Goal: Task Accomplishment & Management: Manage account settings

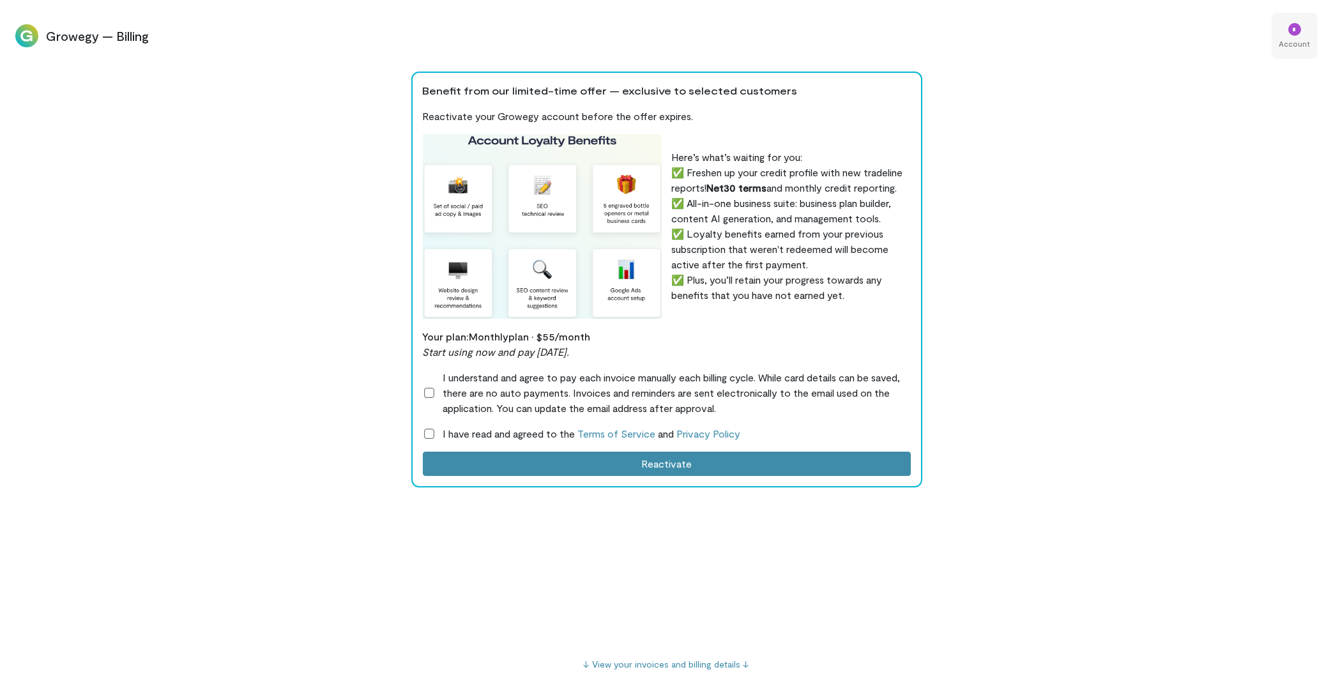
click at [1298, 24] on div "*" at bounding box center [1294, 29] width 13 height 13
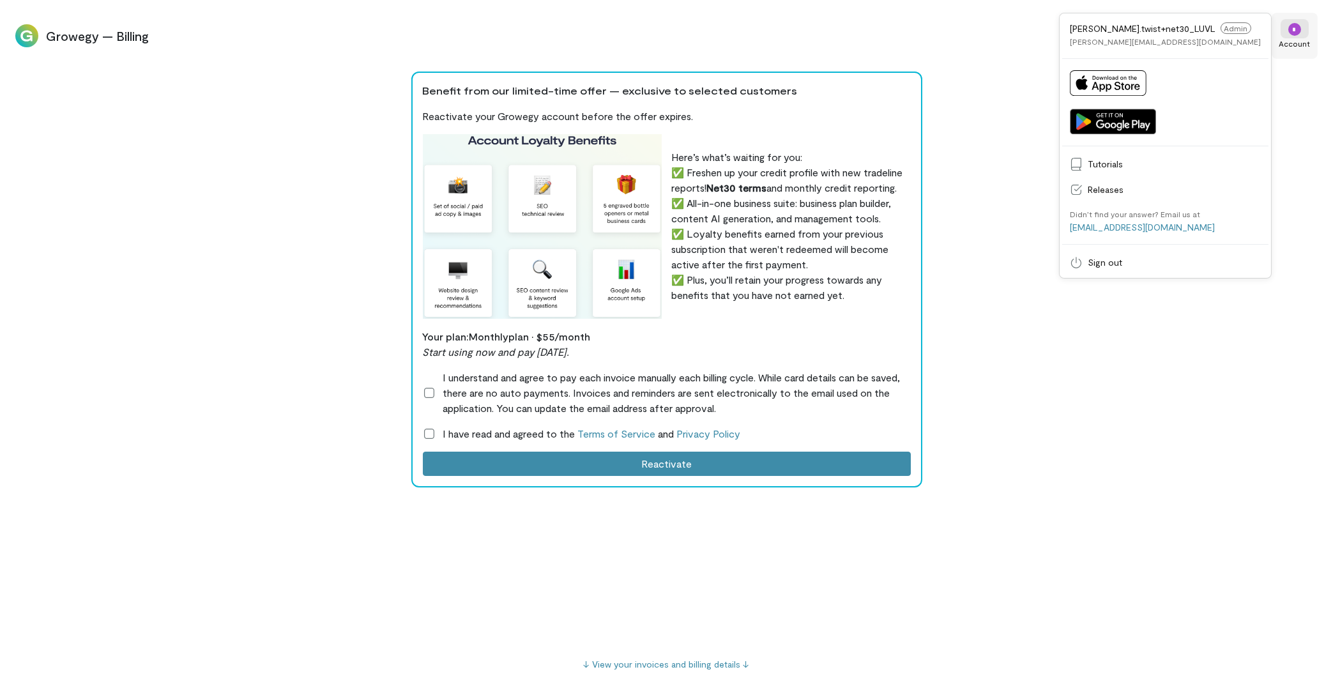
click at [1287, 36] on div "*" at bounding box center [1294, 28] width 28 height 19
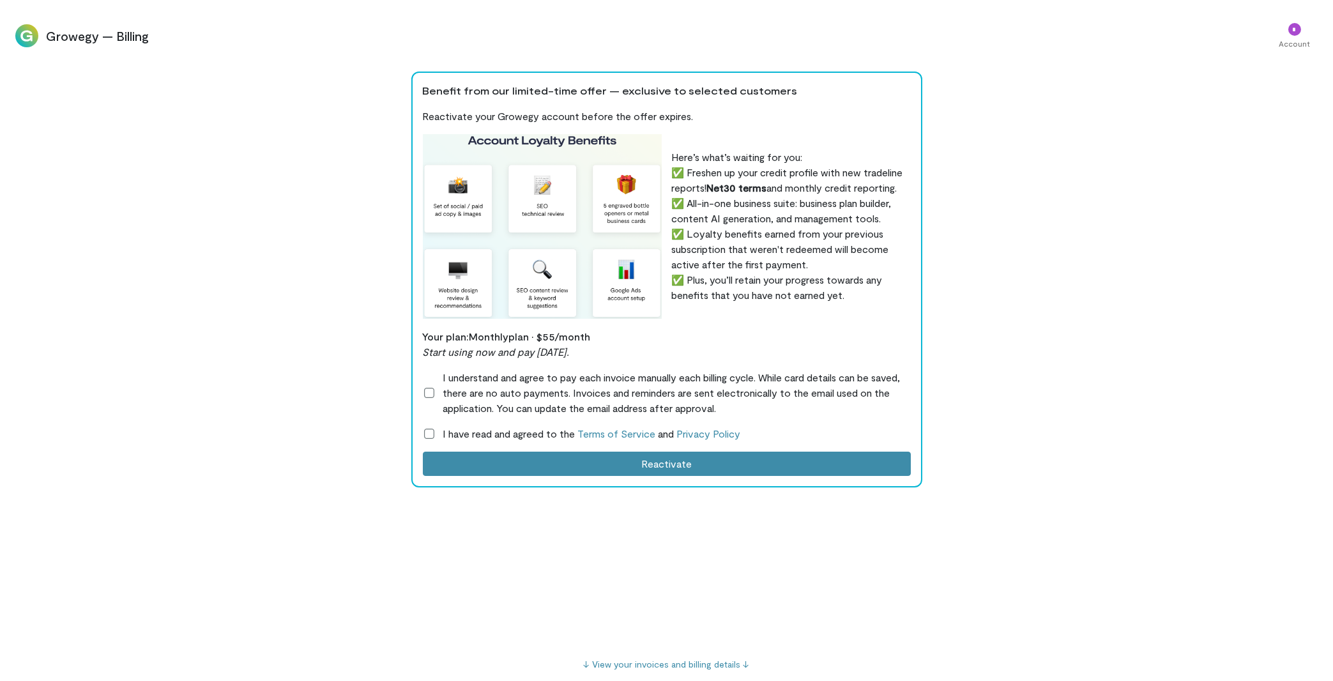
click at [142, 106] on div "Benefit from our limited-time offer — exclusive to selected customers Reactivat…" at bounding box center [666, 376] width 1333 height 609
click at [423, 390] on icon at bounding box center [429, 392] width 13 height 13
click at [423, 436] on icon at bounding box center [429, 433] width 13 height 13
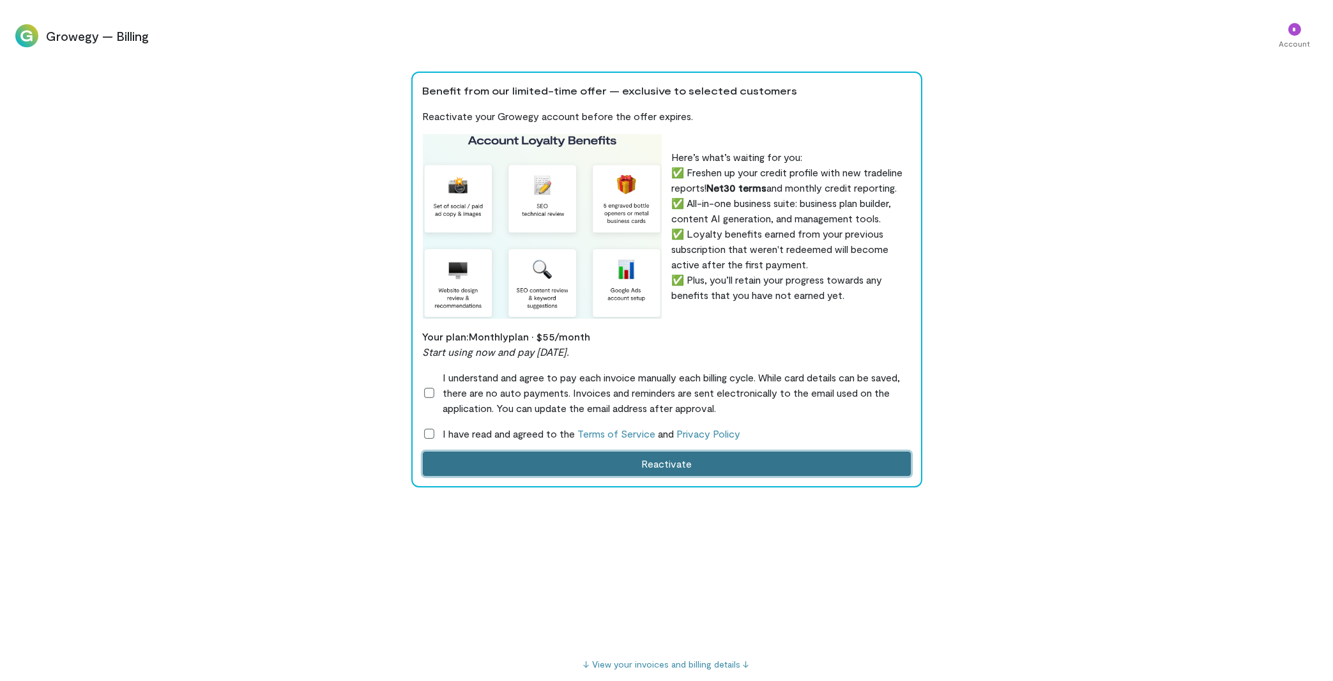
click at [660, 467] on button "Reactivate" at bounding box center [667, 463] width 488 height 24
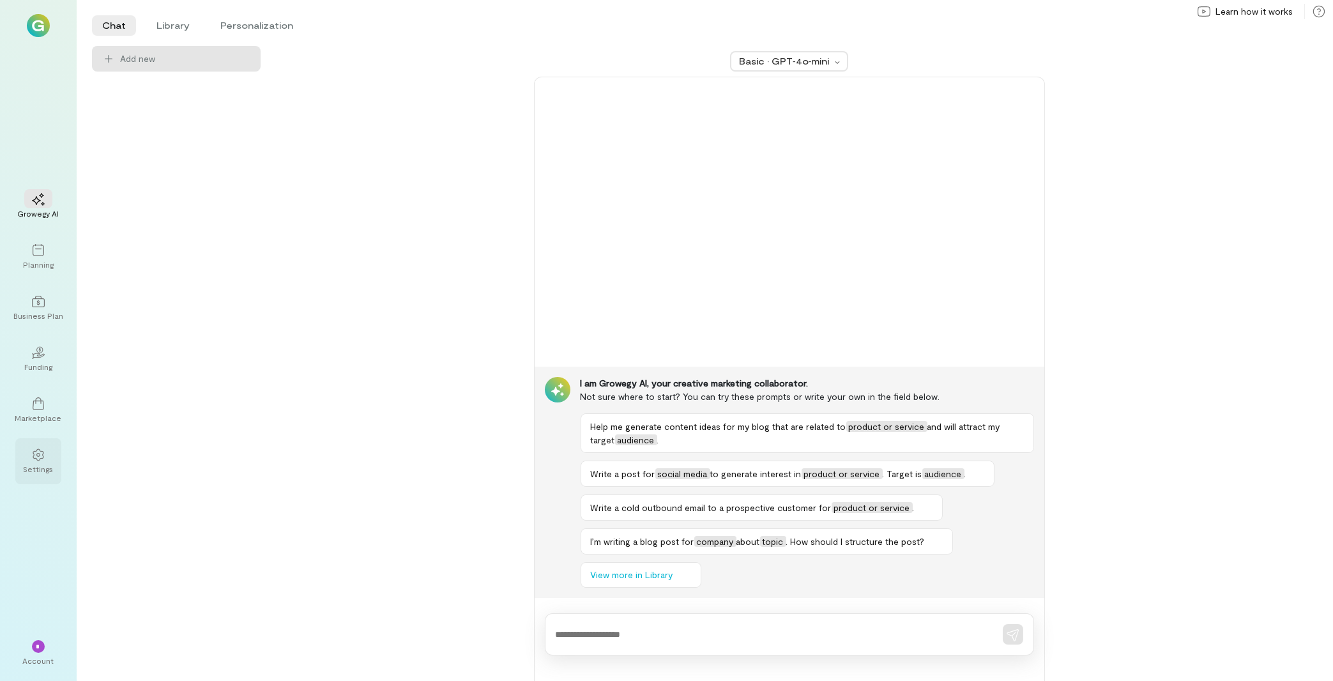
click at [17, 472] on div "Settings" at bounding box center [38, 461] width 46 height 46
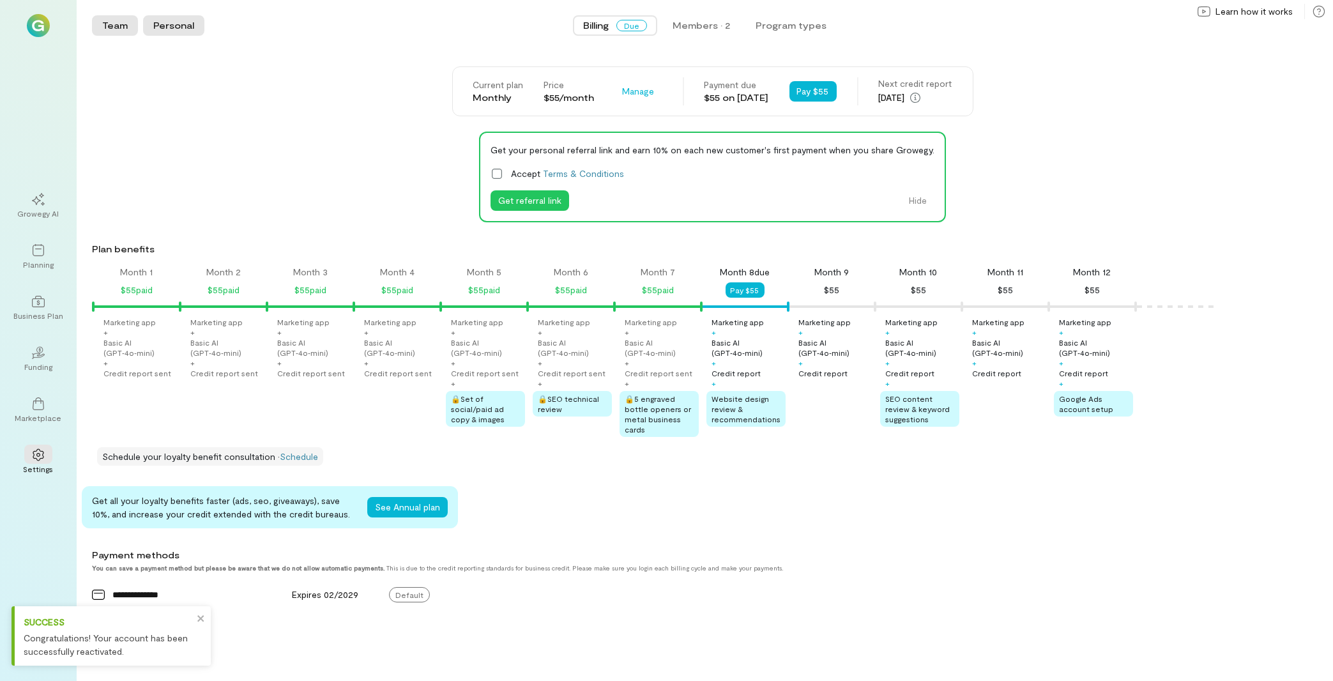
click at [173, 26] on button "Personal" at bounding box center [173, 25] width 61 height 20
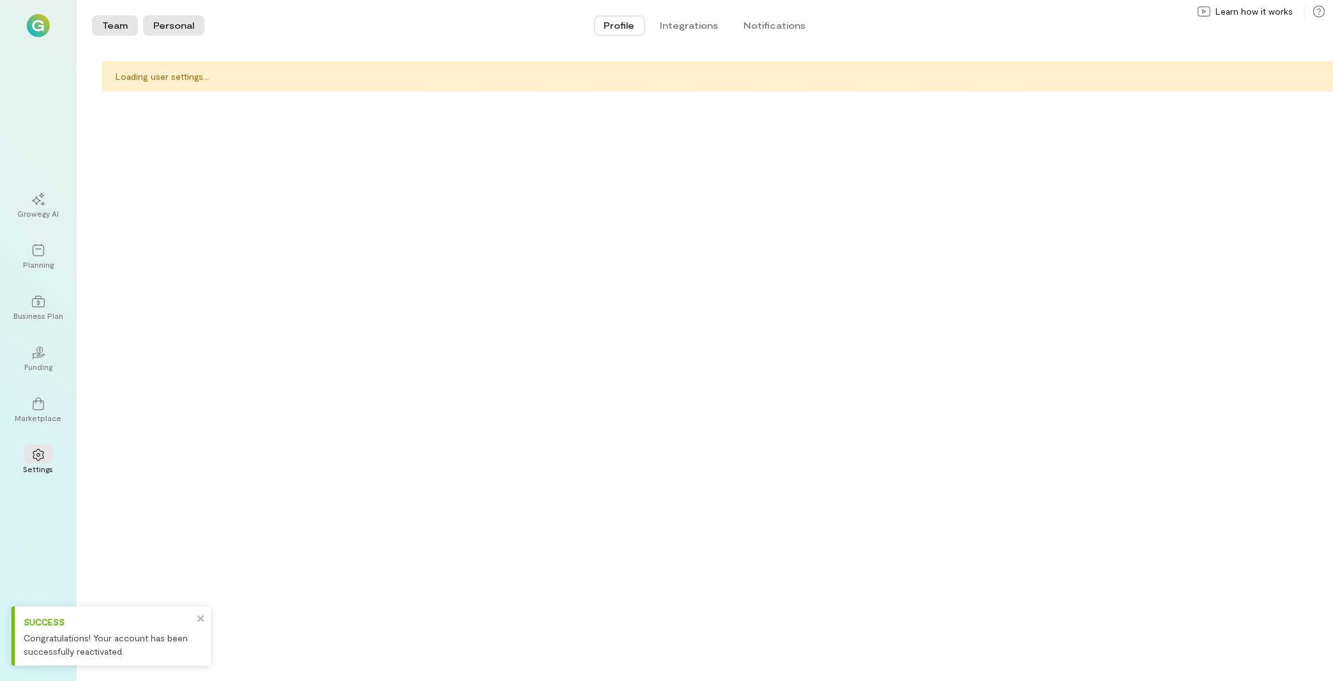
click at [118, 22] on button "Team" at bounding box center [115, 25] width 46 height 20
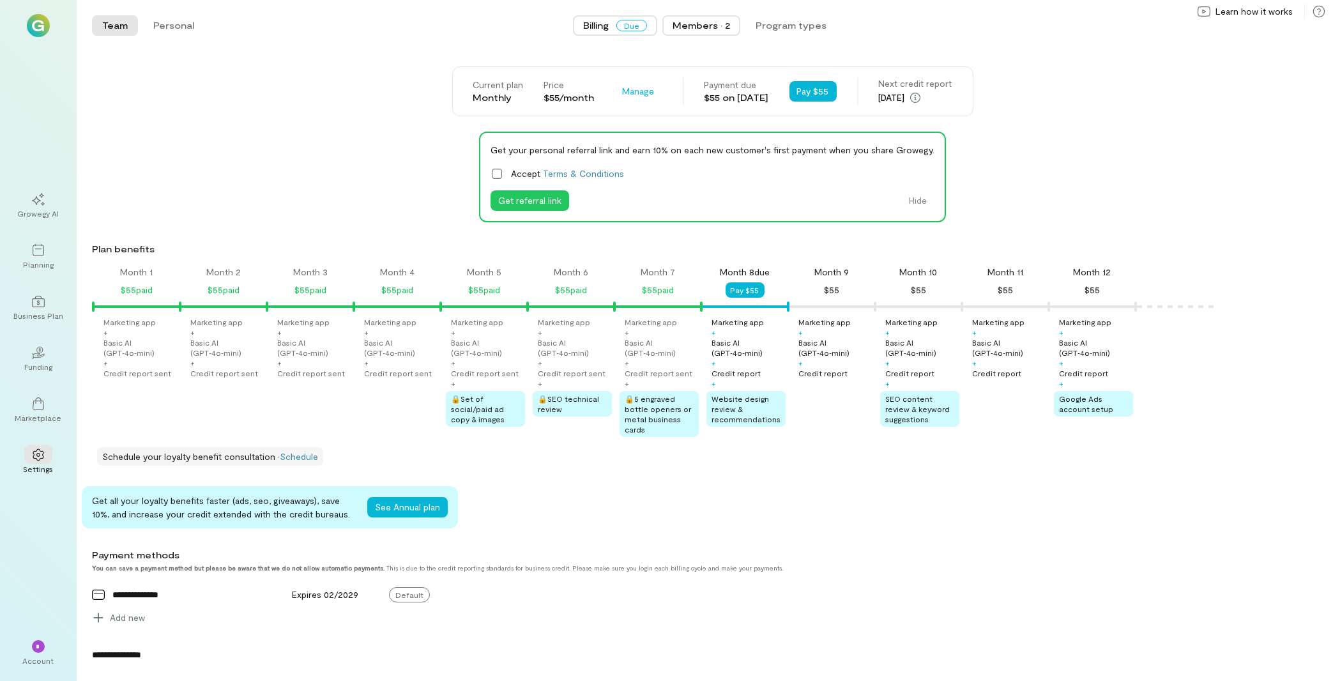
click at [696, 33] on button "Members · 2" at bounding box center [701, 25] width 78 height 20
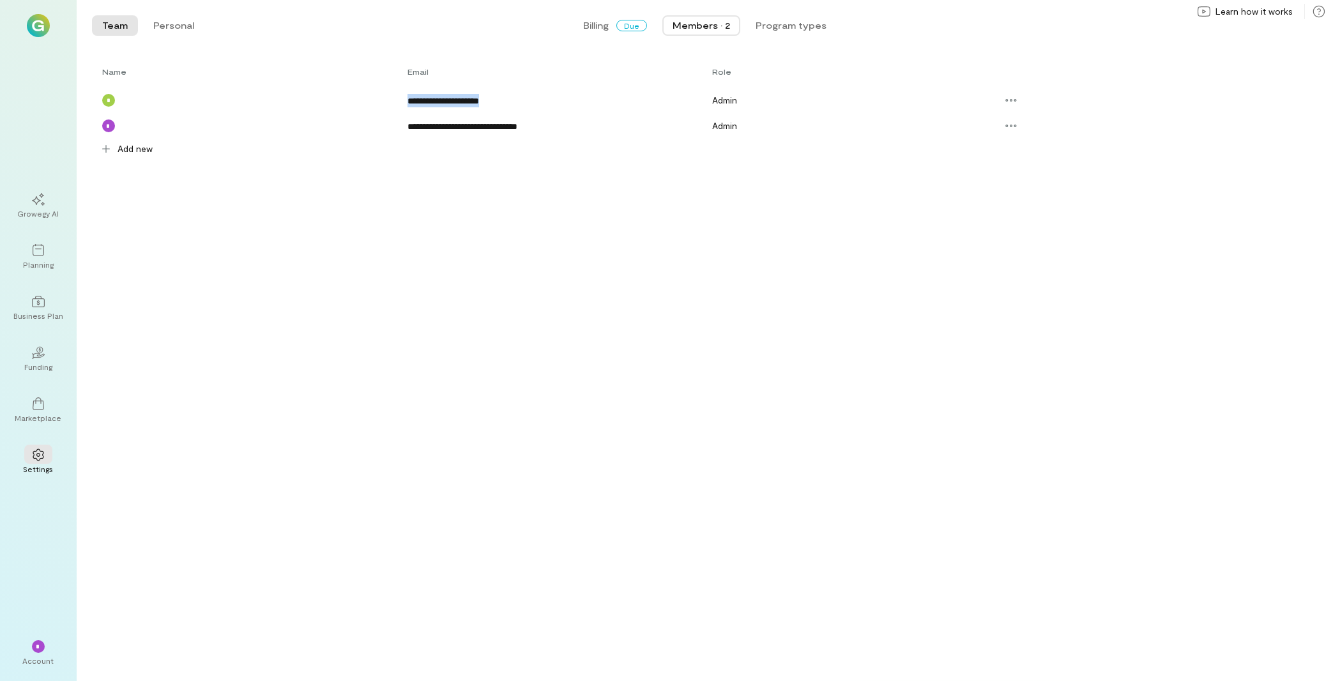
drag, startPoint x: 516, startPoint y: 100, endPoint x: 404, endPoint y: 97, distance: 112.4
click at [404, 97] on div "**********" at bounding box center [697, 100] width 1210 height 26
copy div "**********"
click at [1021, 100] on div at bounding box center [1011, 100] width 28 height 20
click at [1051, 153] on span "Delete" at bounding box center [1057, 153] width 63 height 13
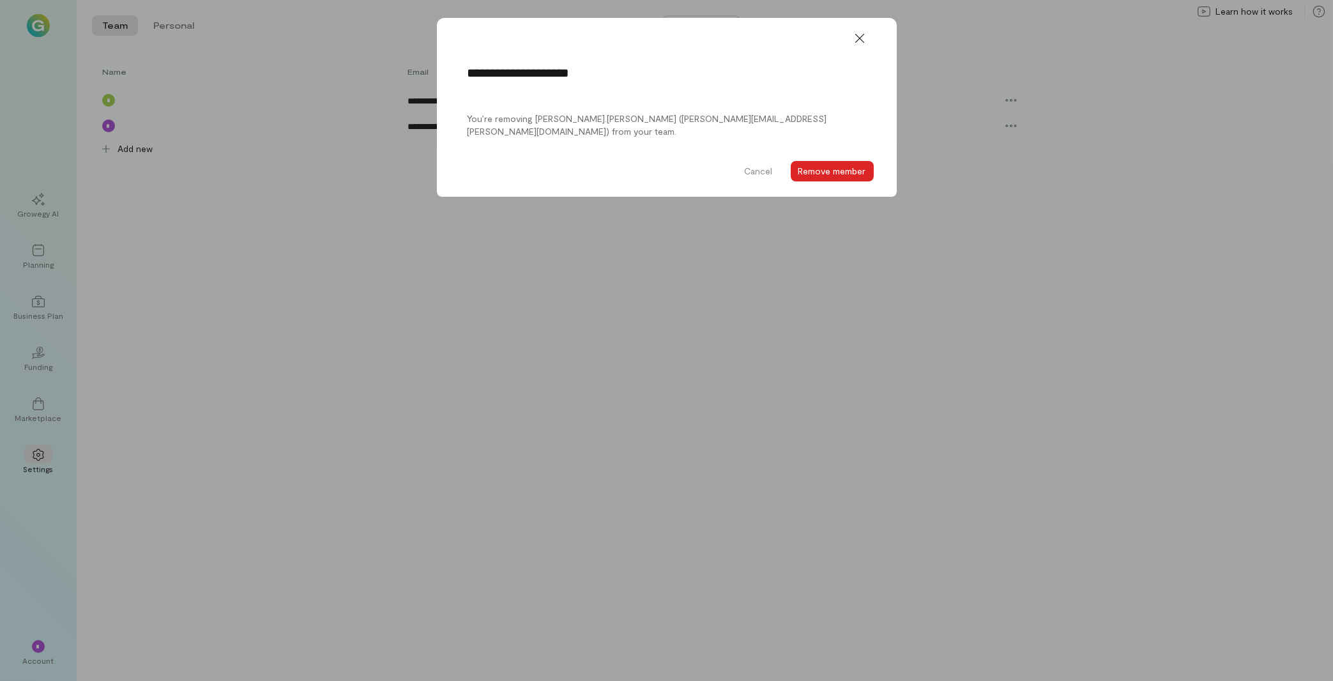
click at [856, 171] on button "Remove member" at bounding box center [832, 171] width 83 height 20
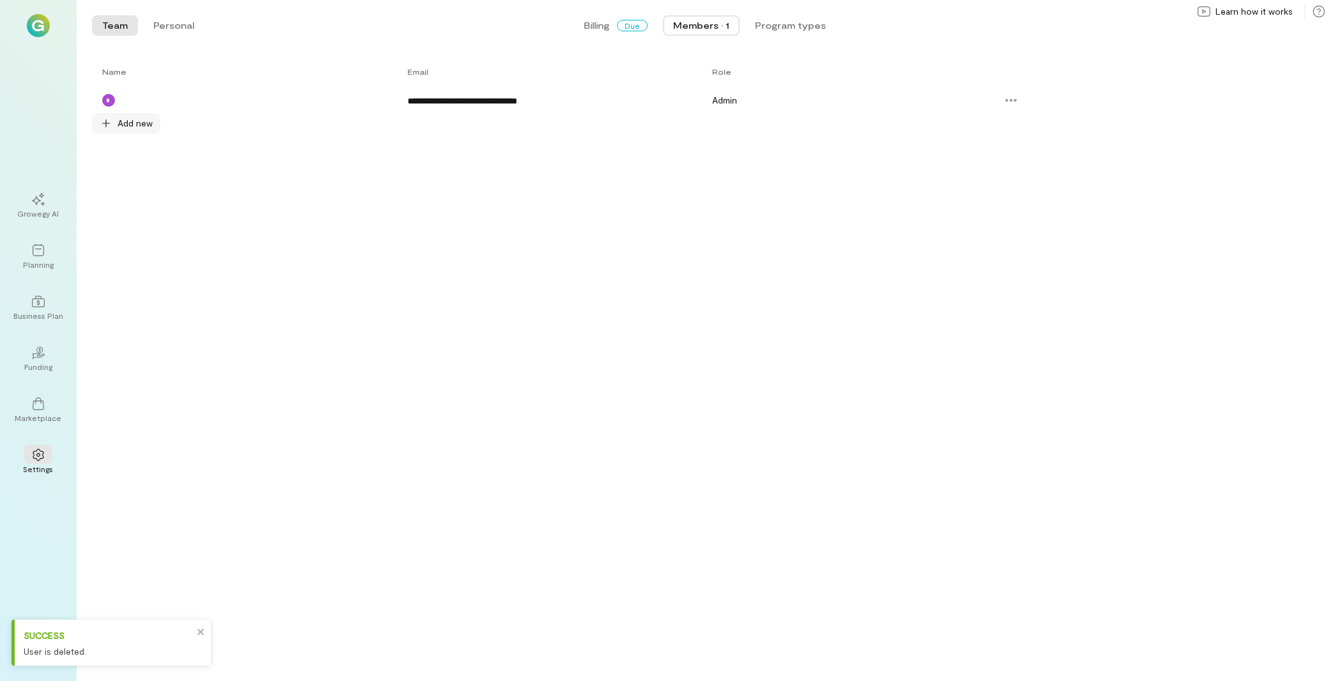
click at [131, 125] on span "Add new" at bounding box center [135, 123] width 35 height 13
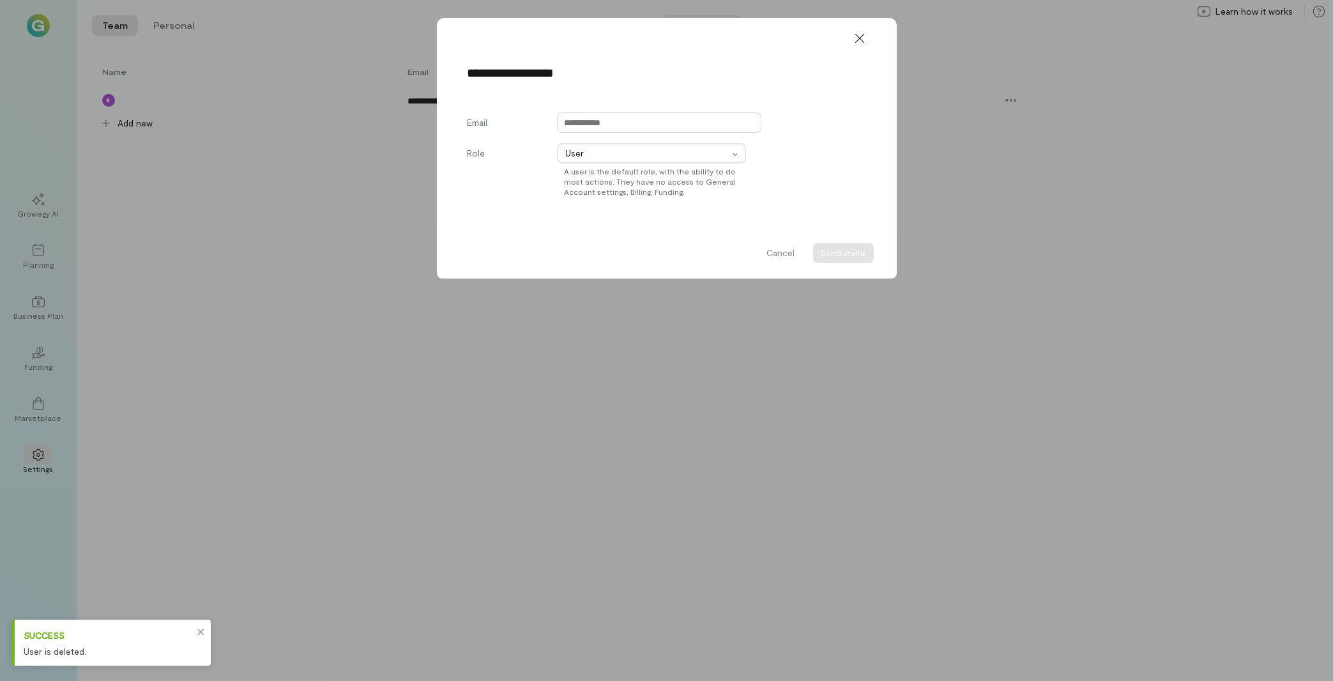
click at [653, 128] on input "text" at bounding box center [659, 122] width 204 height 20
paste input "**********"
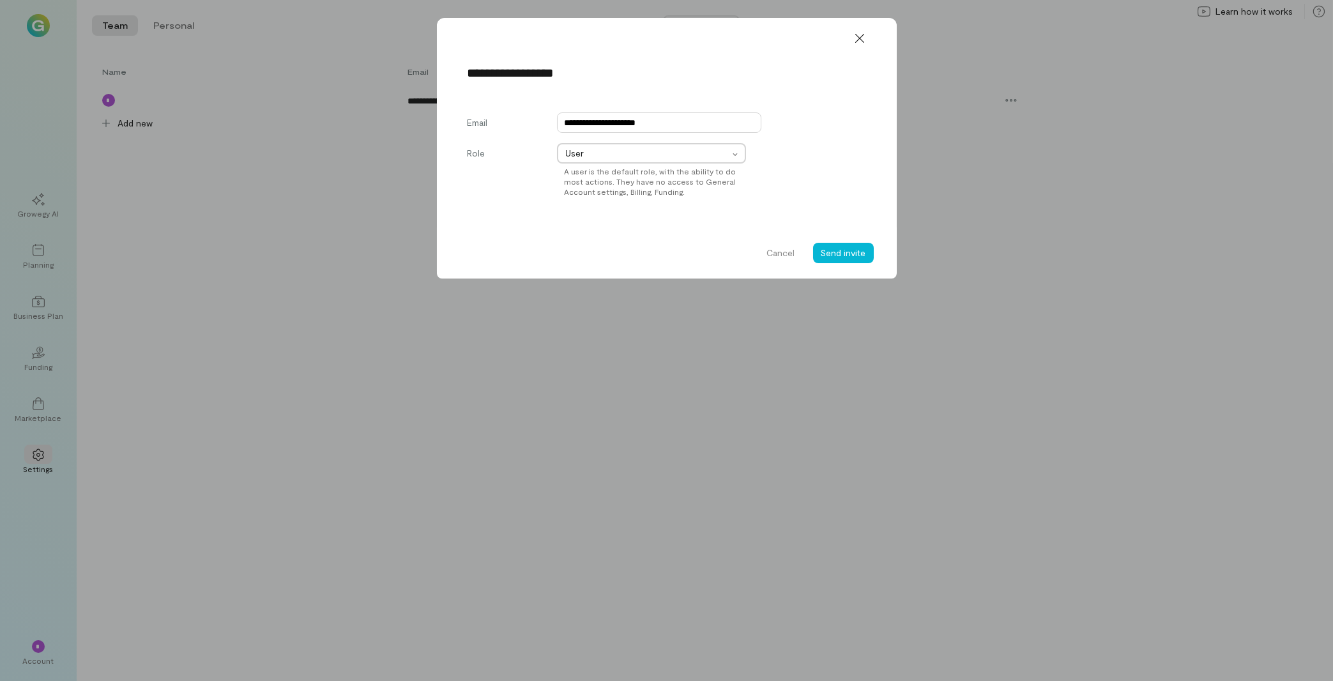
type input "**********"
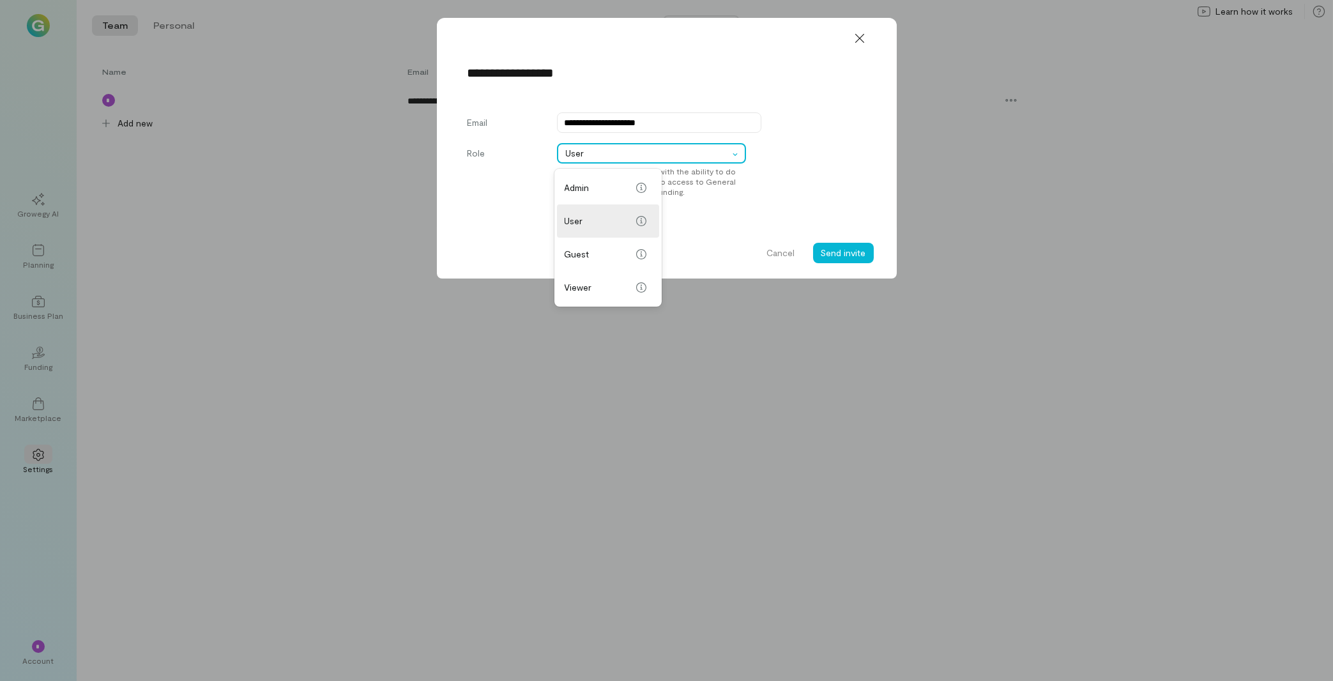
click at [641, 148] on span "User" at bounding box center [647, 153] width 163 height 13
click at [630, 179] on div "Admin" at bounding box center [608, 188] width 87 height 20
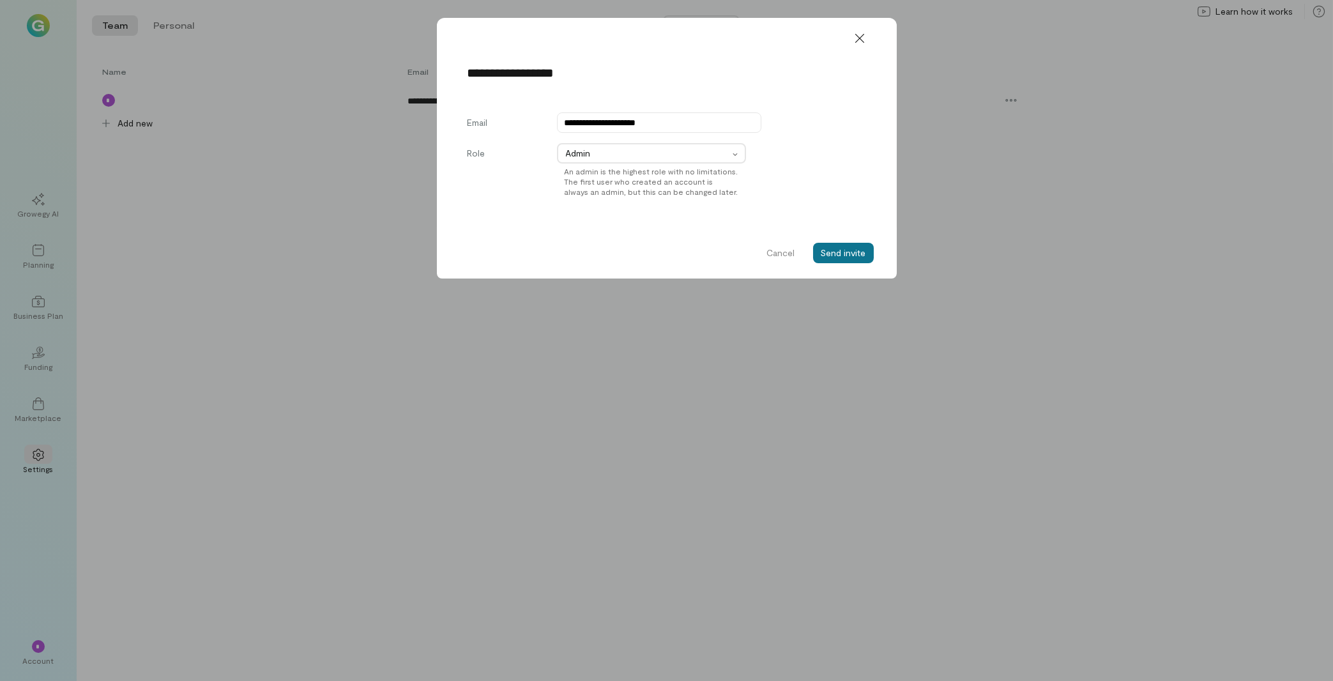
click at [858, 251] on button "Send invite" at bounding box center [843, 253] width 61 height 20
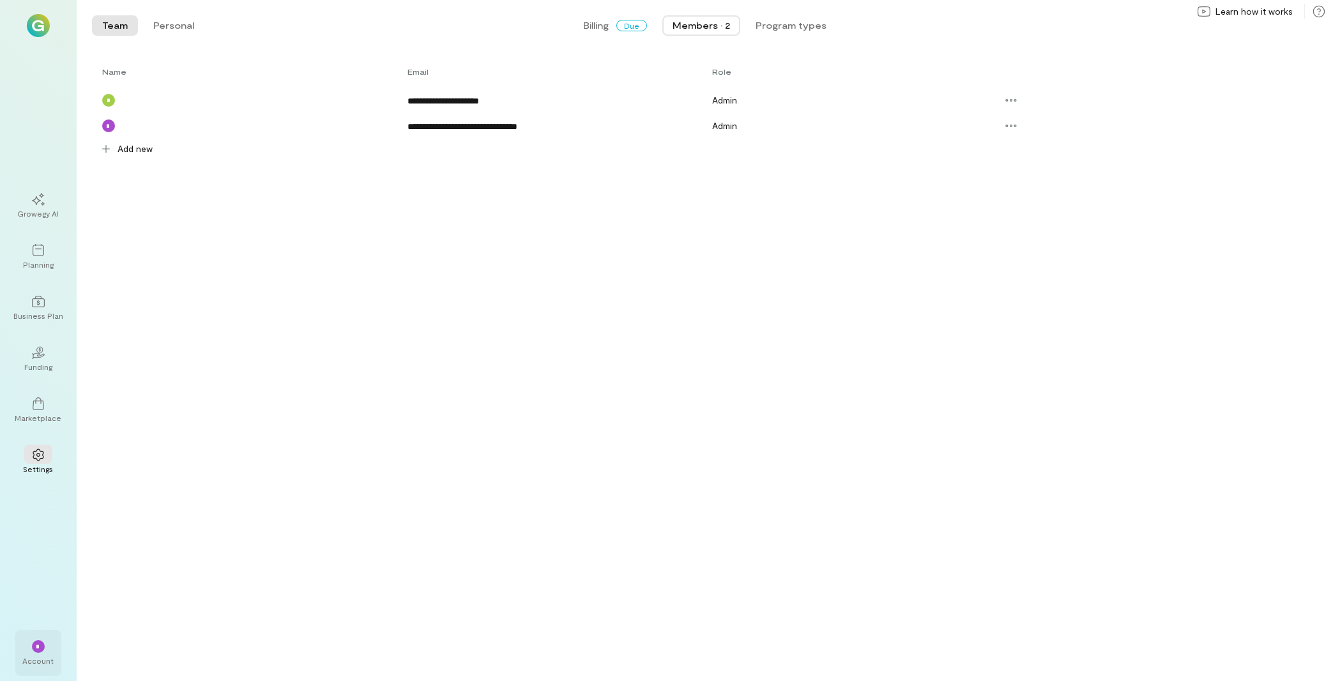
click at [35, 651] on div "*" at bounding box center [38, 646] width 13 height 13
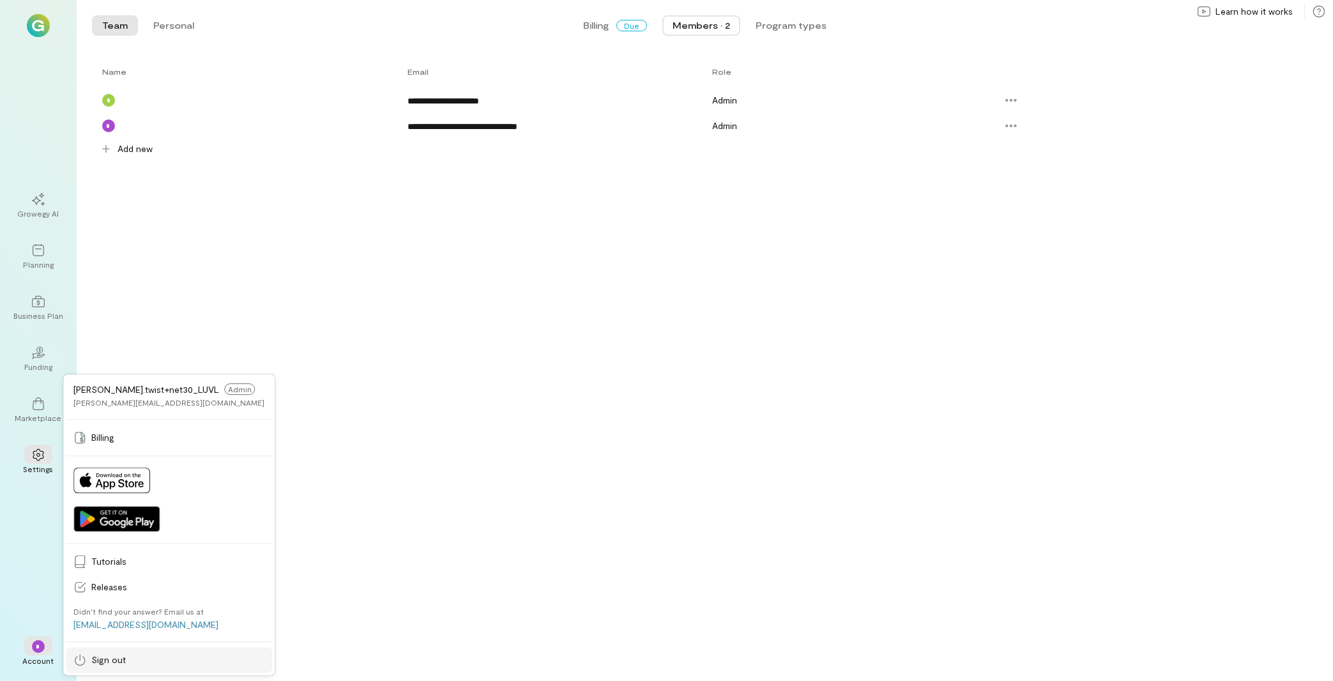
click at [121, 662] on span "Sign out" at bounding box center [177, 659] width 173 height 13
